Goal: Task Accomplishment & Management: Manage account settings

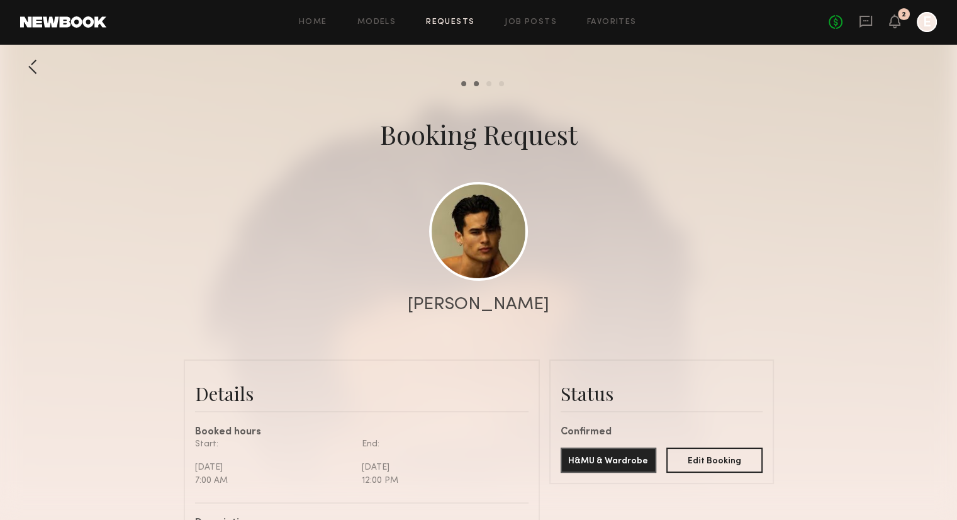
scroll to position [523, 0]
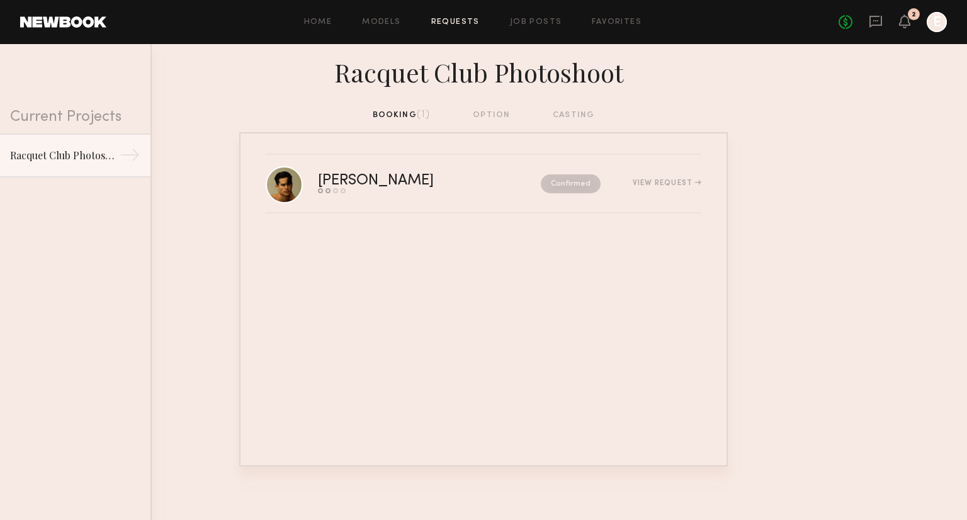
click at [541, 33] on header "Home Models Requests Job Posts Favorites Sign Out No fees up to $5,000 2 E" at bounding box center [483, 22] width 967 height 44
click at [534, 20] on link "Job Posts" at bounding box center [536, 22] width 52 height 8
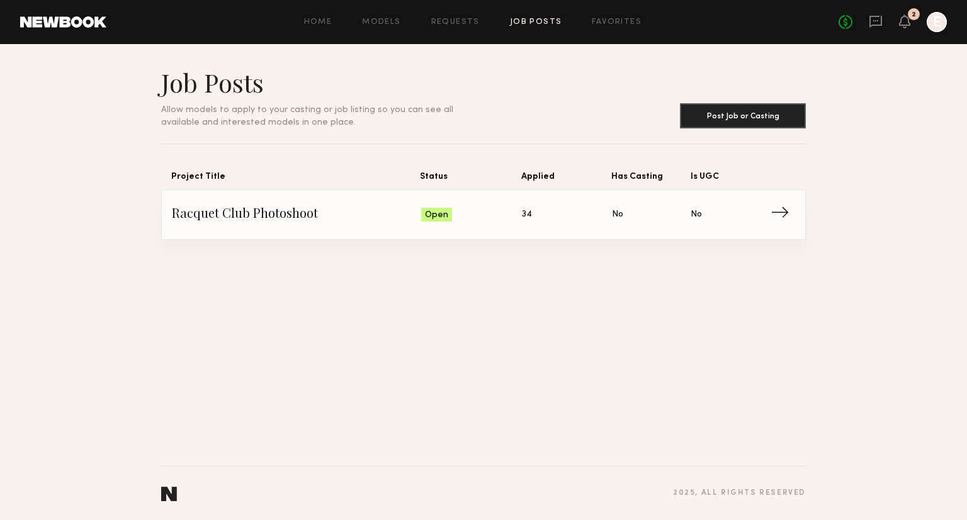
click at [491, 202] on link "Racquet Club Photoshoot Status: Open Applied: 34 Has Casting: No Is UGC: No →" at bounding box center [483, 214] width 623 height 49
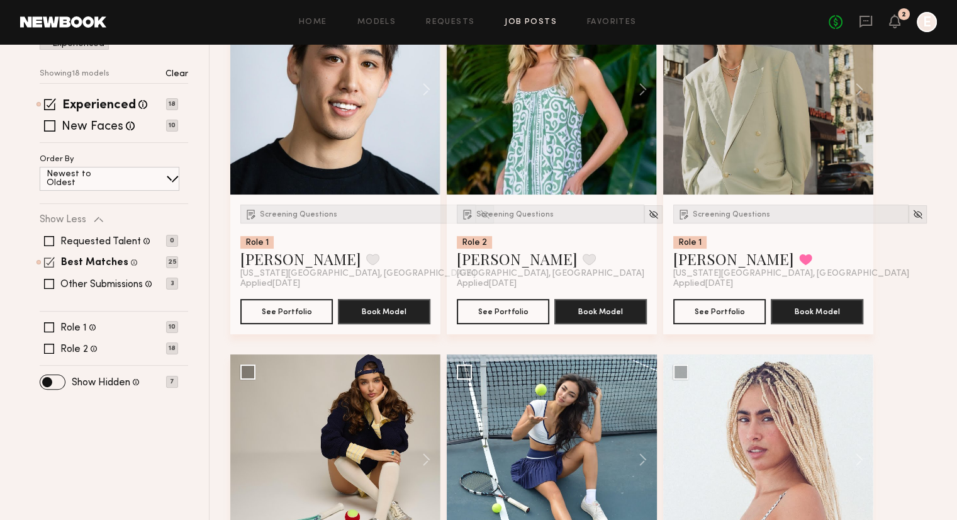
scroll to position [217, 0]
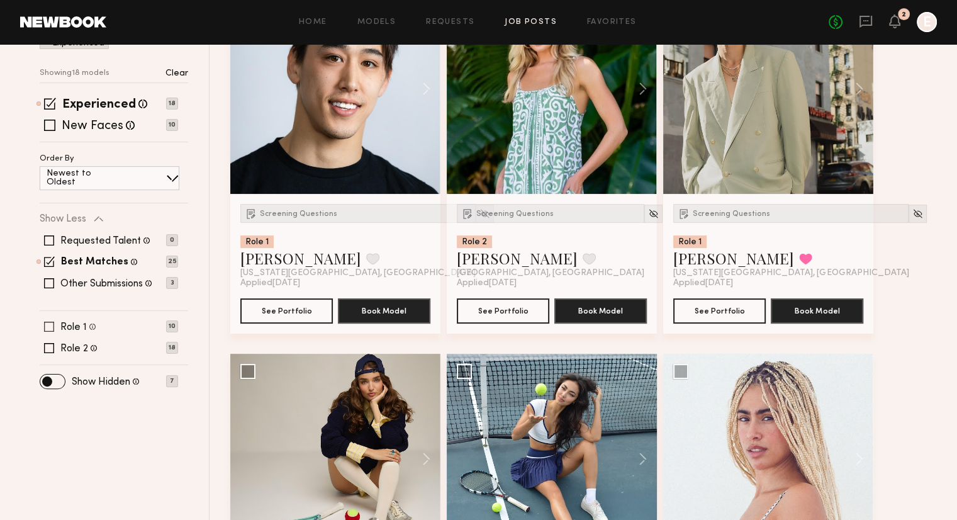
click at [50, 325] on span at bounding box center [49, 327] width 10 height 10
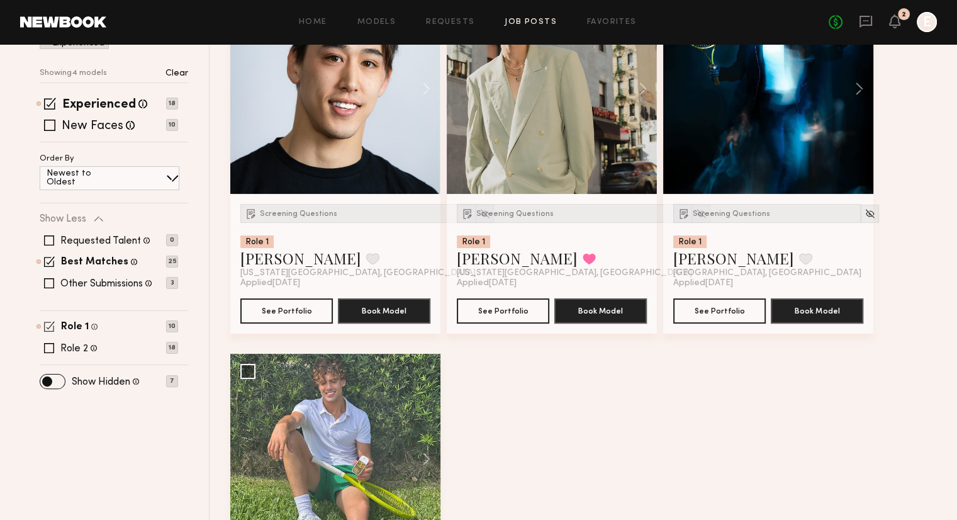
click at [49, 327] on span at bounding box center [49, 326] width 11 height 11
click at [48, 356] on div "Filter Applications Best Matches Experienced Showing 4 models Clear Experienced…" at bounding box center [114, 190] width 149 height 392
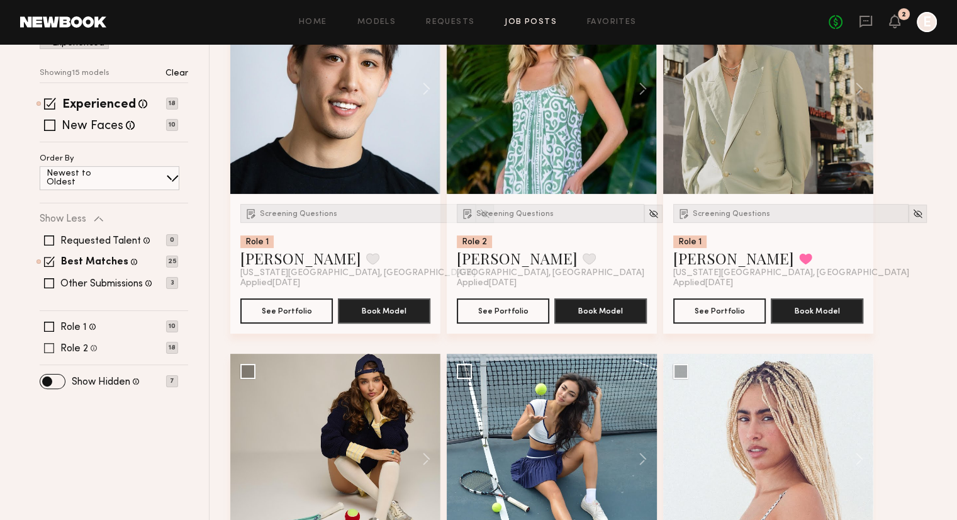
click at [48, 349] on span at bounding box center [49, 348] width 10 height 10
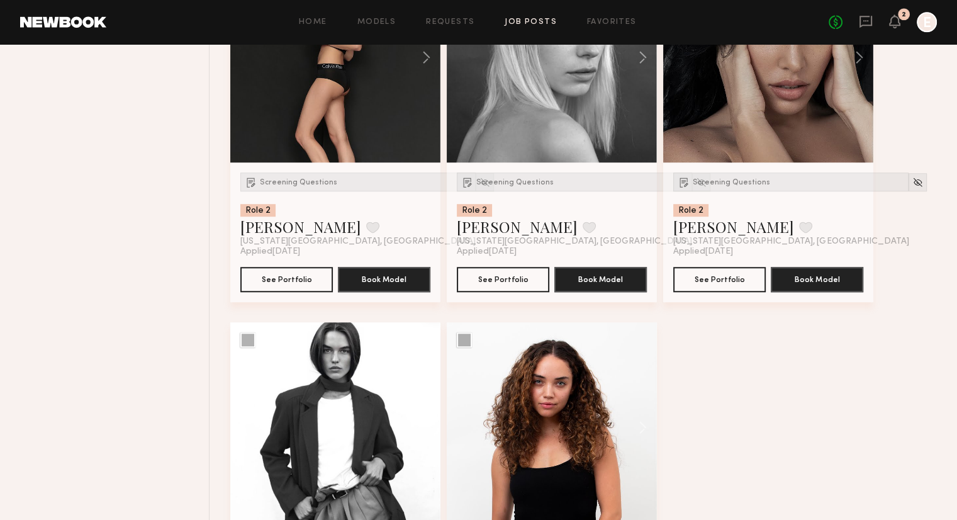
scroll to position [1160, 0]
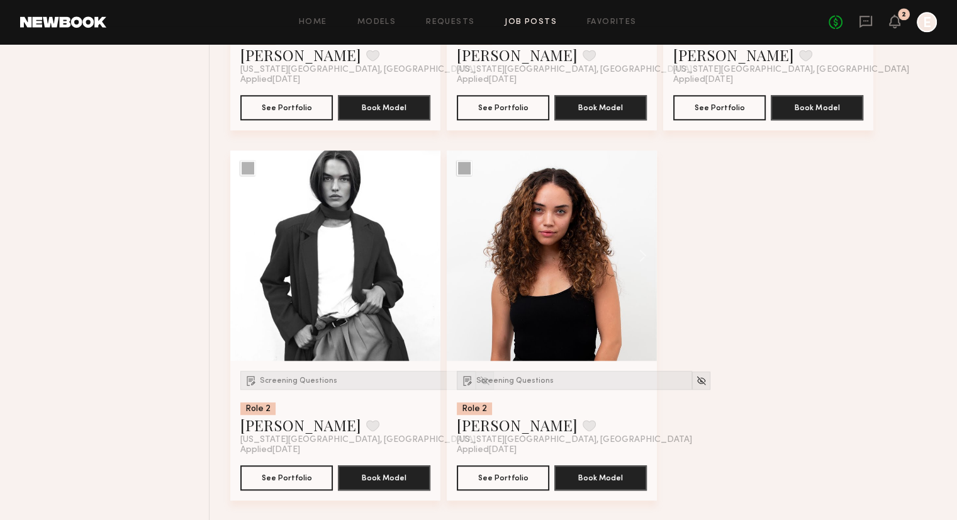
click at [872, 11] on header "Home Models Requests Job Posts Favorites Sign Out No fees up to $5,000 2 E" at bounding box center [478, 22] width 957 height 44
click at [862, 29] on link at bounding box center [866, 22] width 14 height 16
